Goal: Task Accomplishment & Management: Complete application form

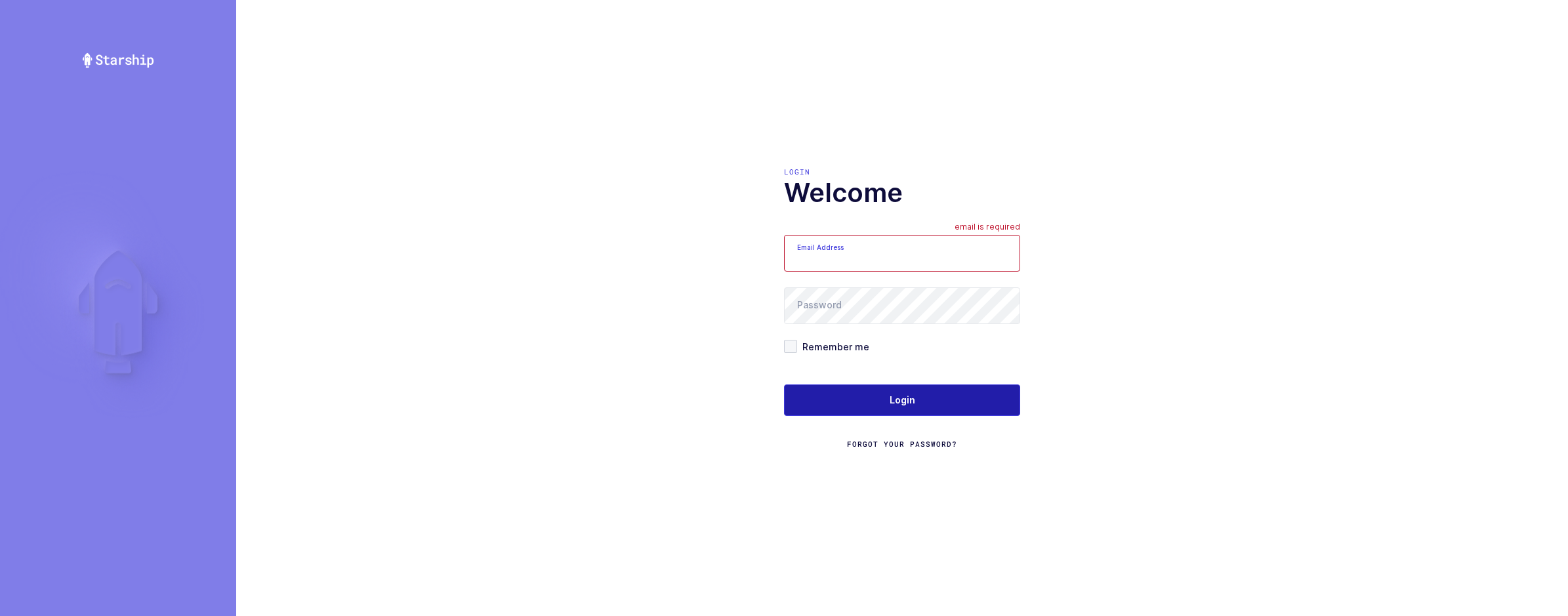
type input "[EMAIL_ADDRESS][DOMAIN_NAME]"
click at [920, 390] on button "Login" at bounding box center [902, 400] width 236 height 31
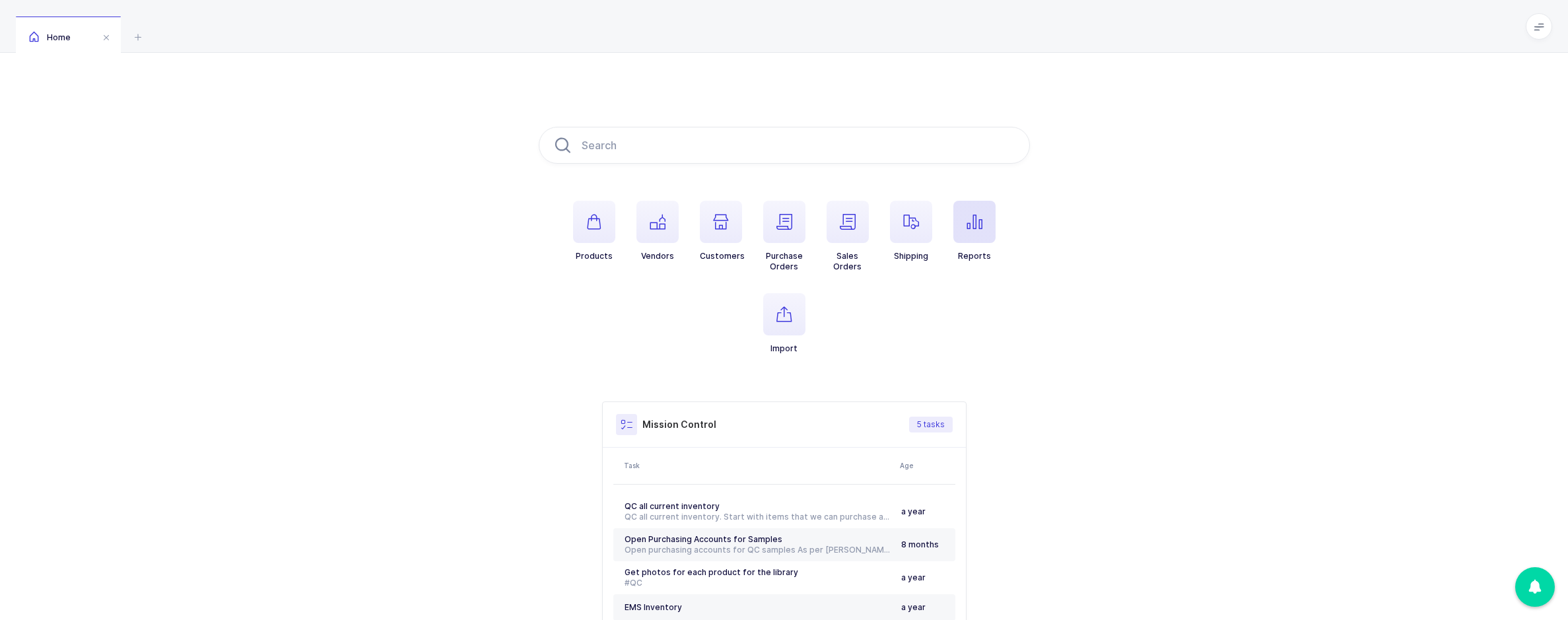
click at [974, 221] on icon "button" at bounding box center [974, 222] width 16 height 16
click at [1344, 432] on div "Henry Schein" at bounding box center [1403, 437] width 266 height 21
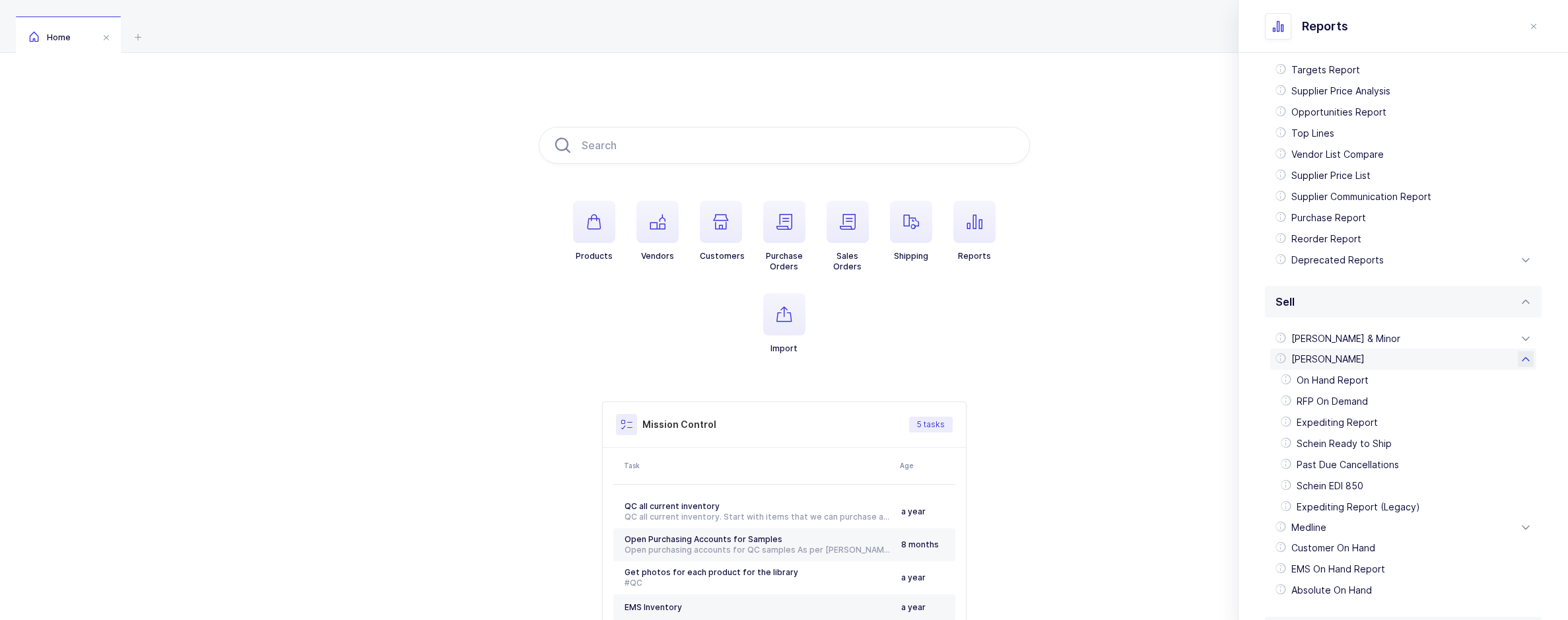
scroll to position [80, 0]
click at [1347, 479] on div "Schein EDI 850" at bounding box center [1403, 484] width 255 height 21
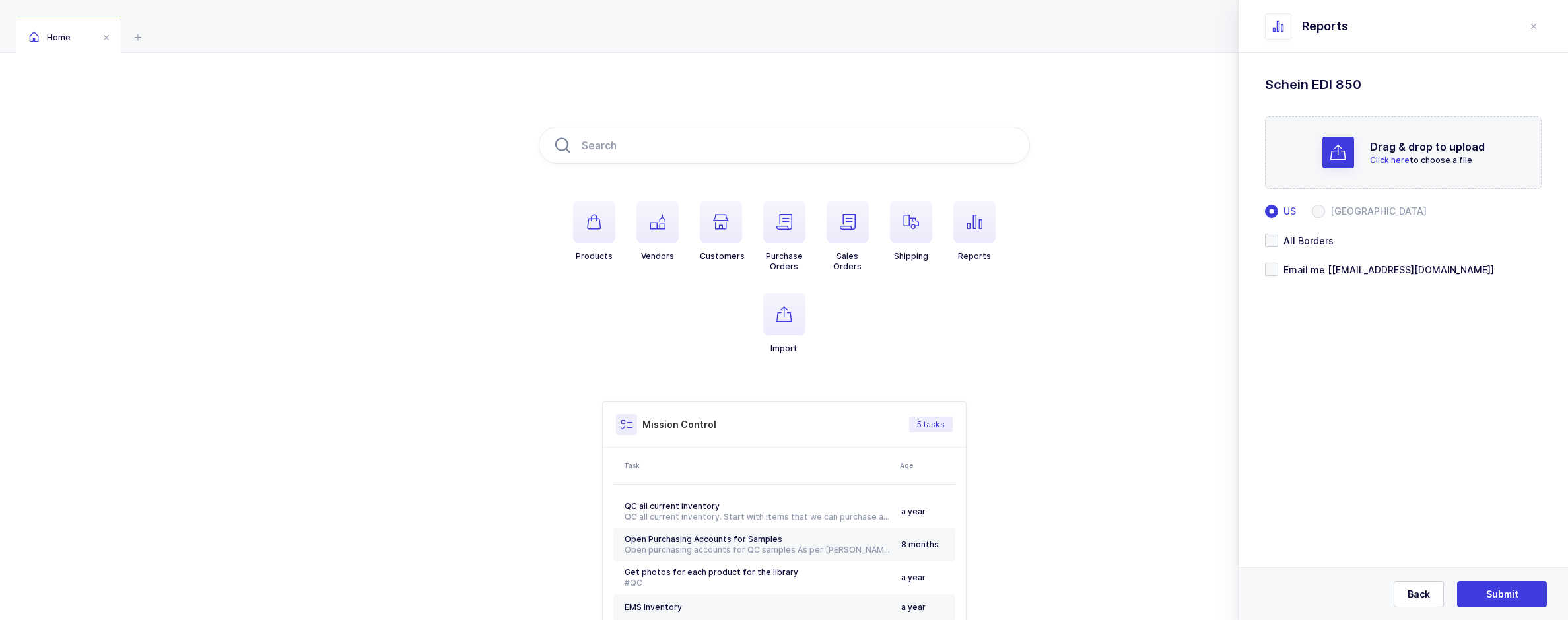
scroll to position [0, 0]
click at [1322, 207] on span at bounding box center [1318, 211] width 13 height 13
click at [1322, 207] on input "Canada" at bounding box center [1318, 211] width 13 height 13
radio input "true"
radio input "false"
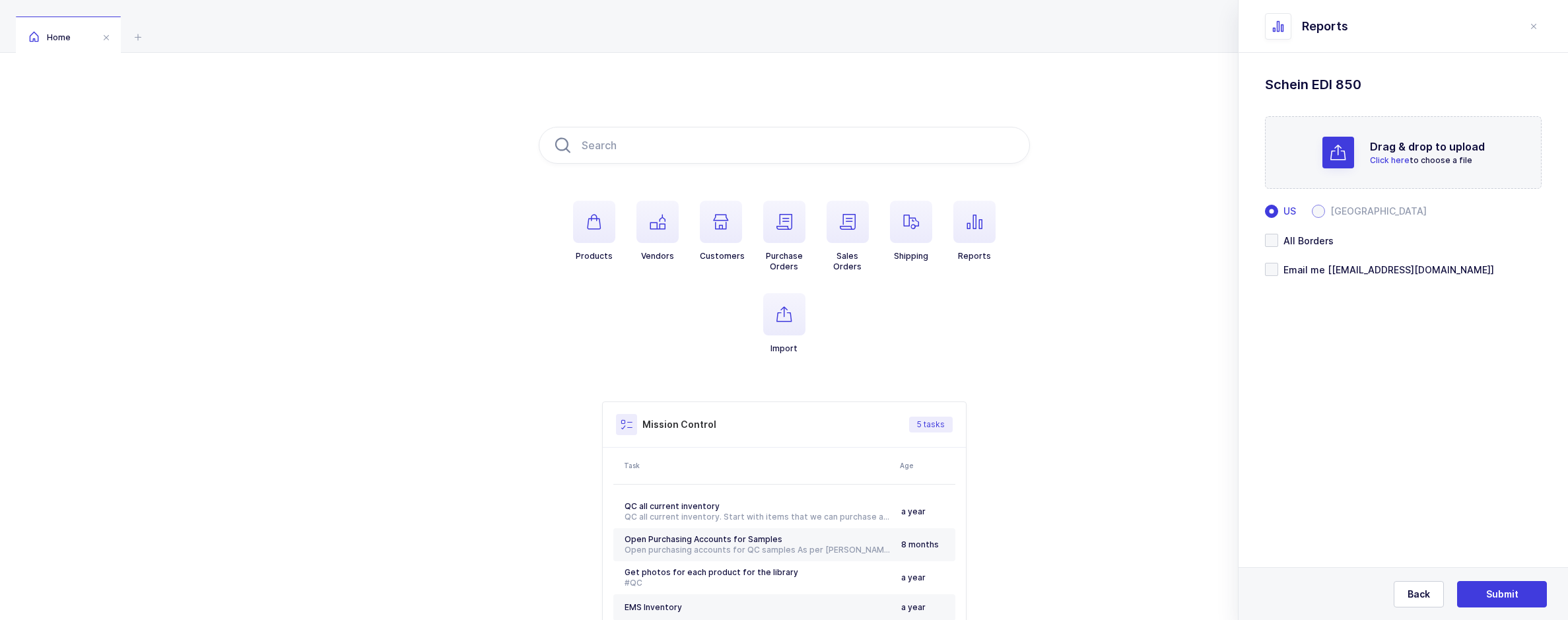
radio input "true"
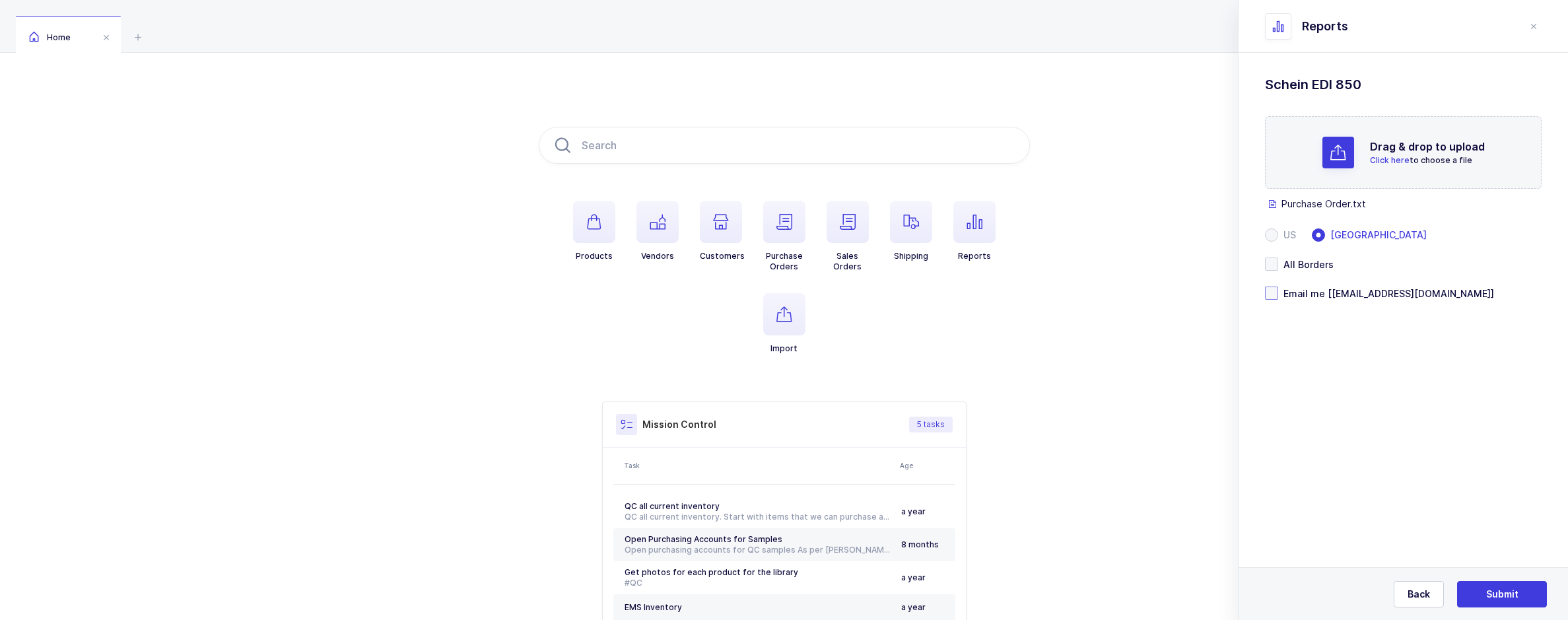
click at [1267, 292] on span at bounding box center [1271, 293] width 13 height 13
click at [1278, 287] on input "Email me [sameer@janustrade.com]" at bounding box center [1278, 287] width 0 height 0
click at [1482, 583] on button "Submit" at bounding box center [1502, 595] width 90 height 27
